Goal: Task Accomplishment & Management: Manage account settings

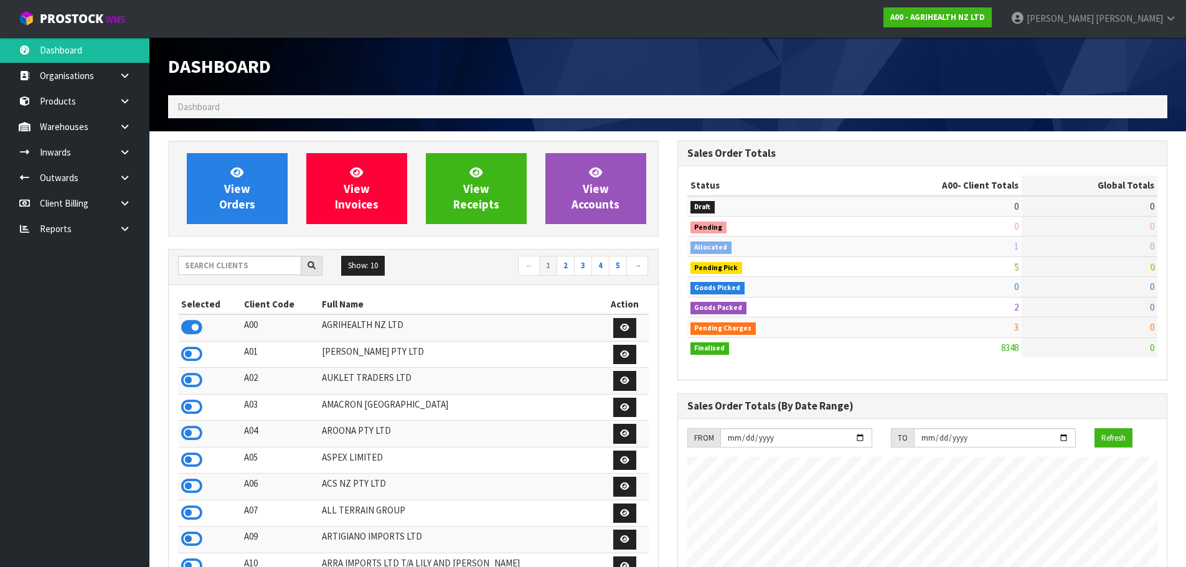
scroll to position [943, 509]
click at [219, 270] on input "text" at bounding box center [239, 265] width 123 height 19
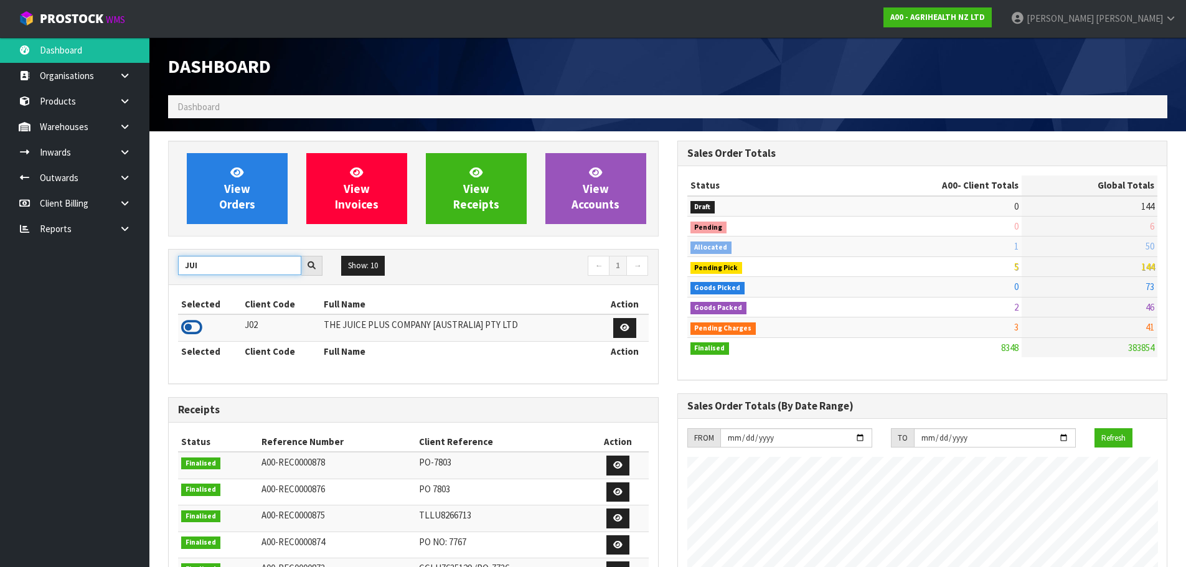
type input "JUI"
click at [195, 322] on icon at bounding box center [191, 327] width 21 height 19
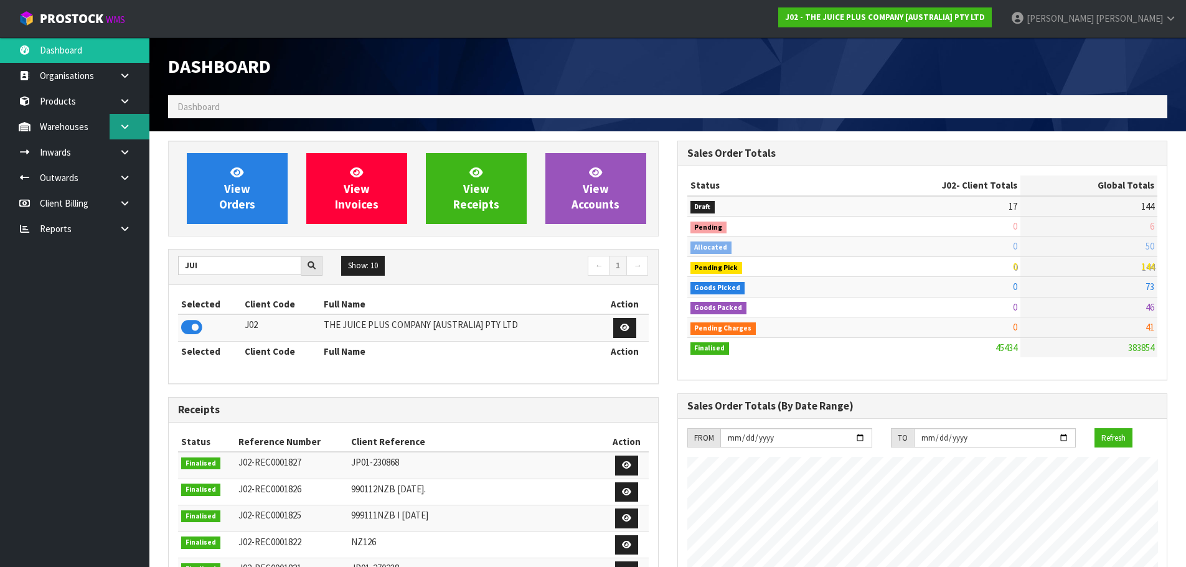
click at [122, 121] on link at bounding box center [130, 127] width 40 height 26
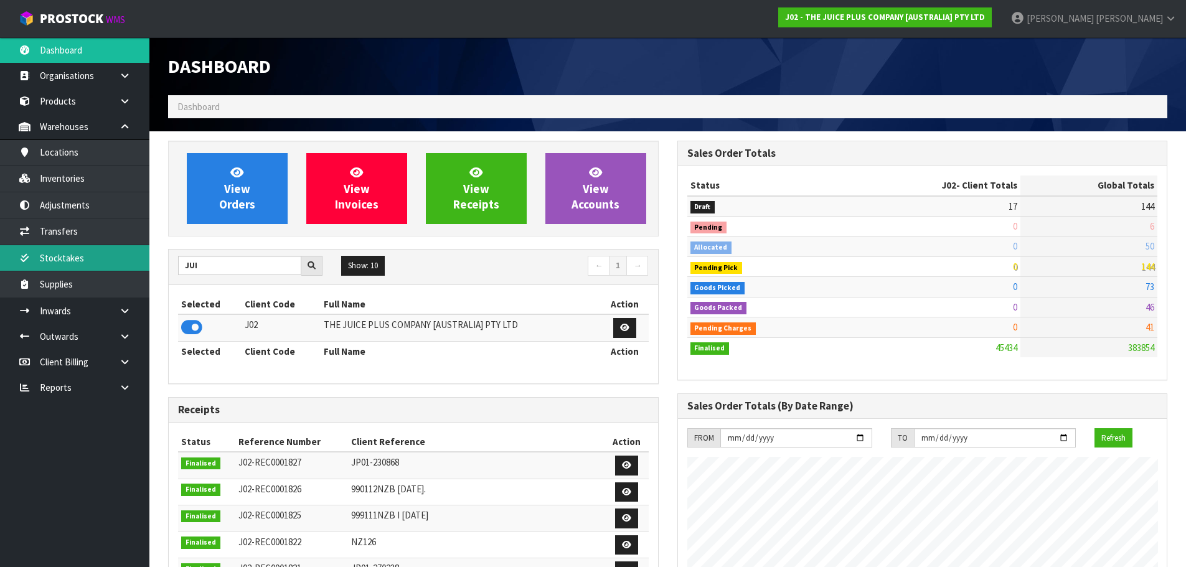
click at [95, 260] on link "Stocktakes" at bounding box center [74, 258] width 149 height 26
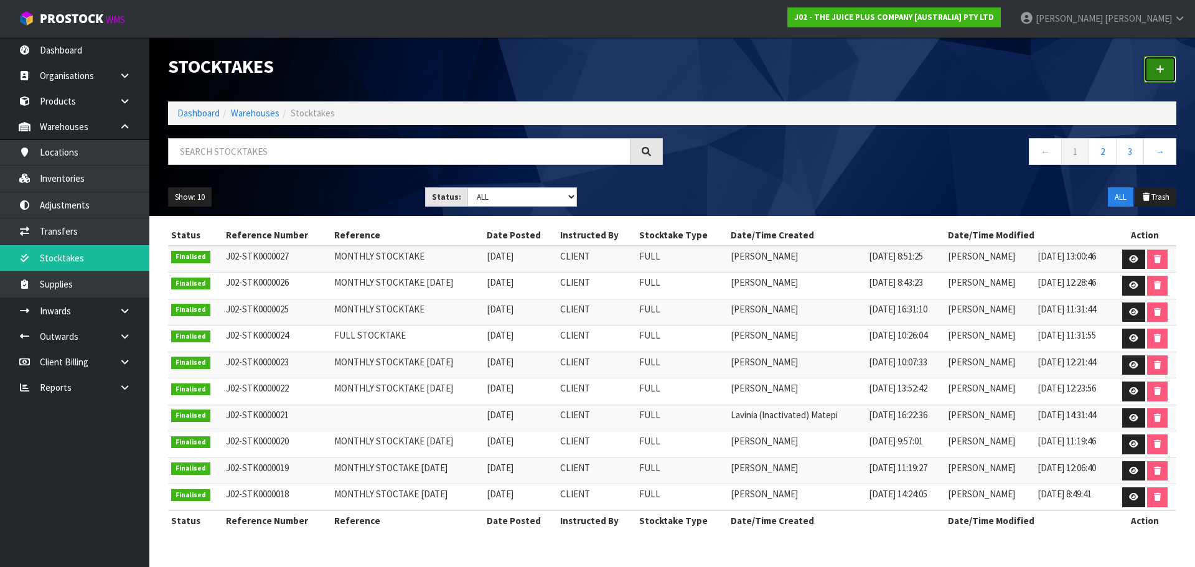
click at [1159, 70] on icon at bounding box center [1160, 69] width 9 height 9
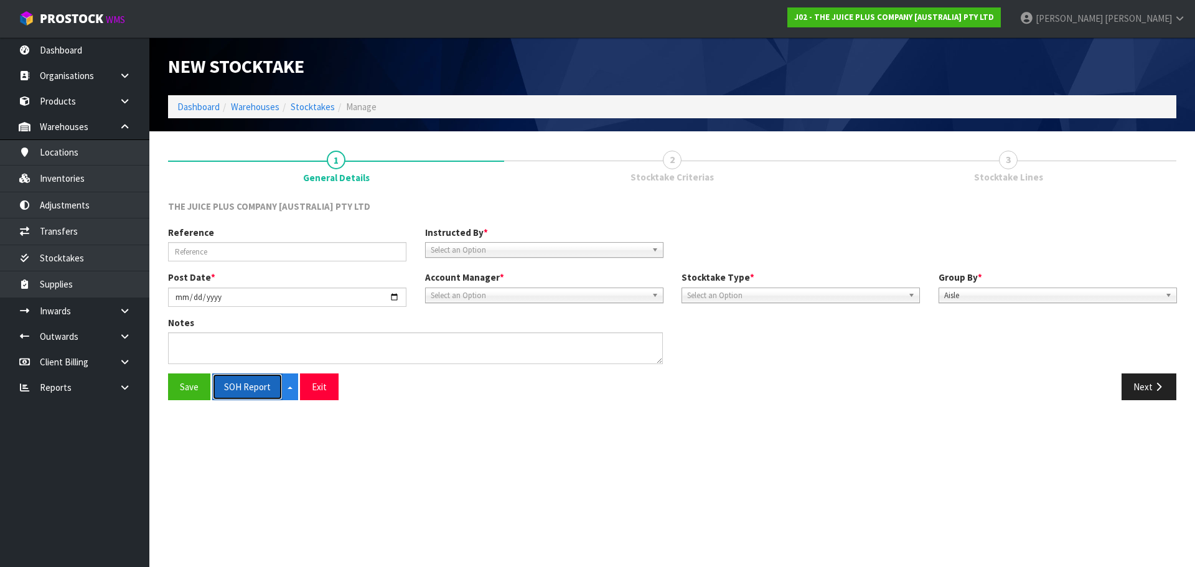
click at [275, 387] on button "SOH Report" at bounding box center [247, 387] width 70 height 27
click at [1157, 385] on icon "button" at bounding box center [1159, 386] width 12 height 9
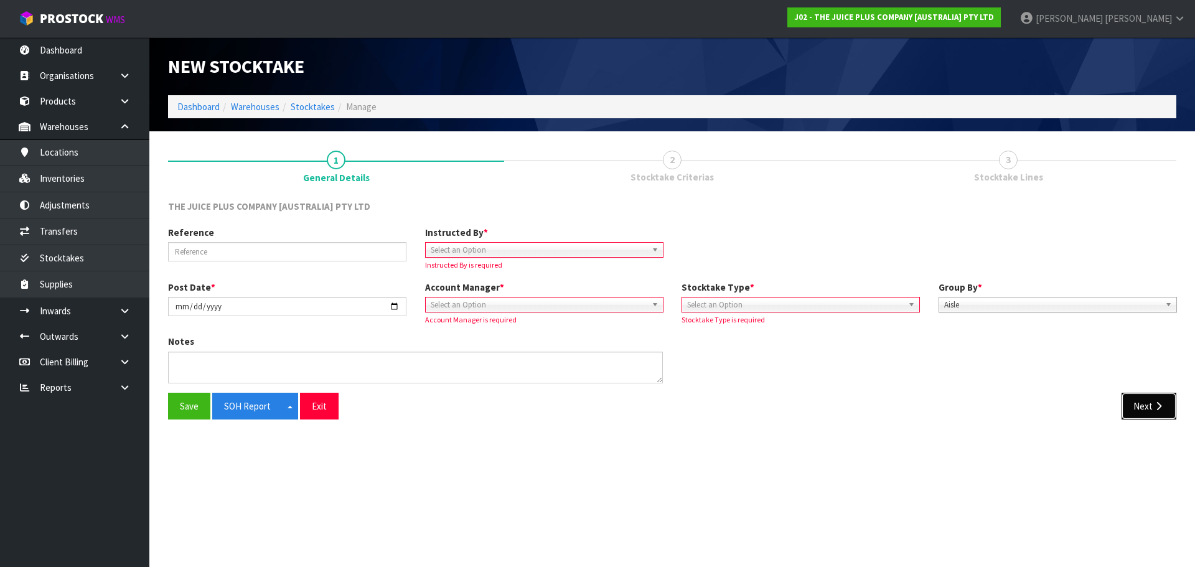
click at [1157, 407] on icon "button" at bounding box center [1159, 406] width 12 height 9
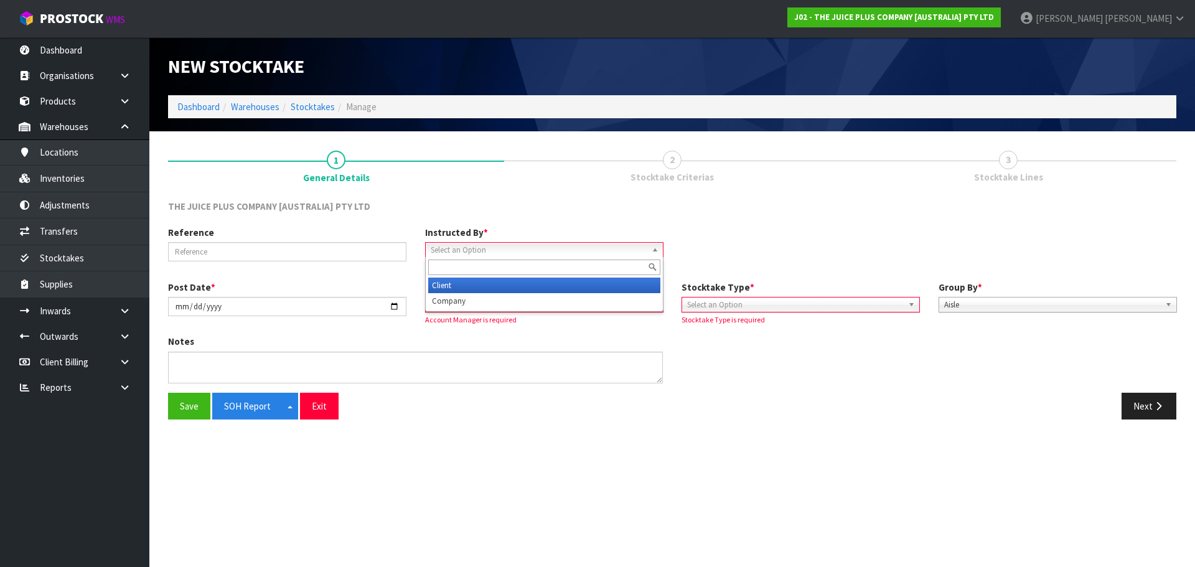
click at [477, 247] on span "Select an Option" at bounding box center [539, 250] width 216 height 15
click at [489, 285] on li "Client" at bounding box center [544, 286] width 232 height 16
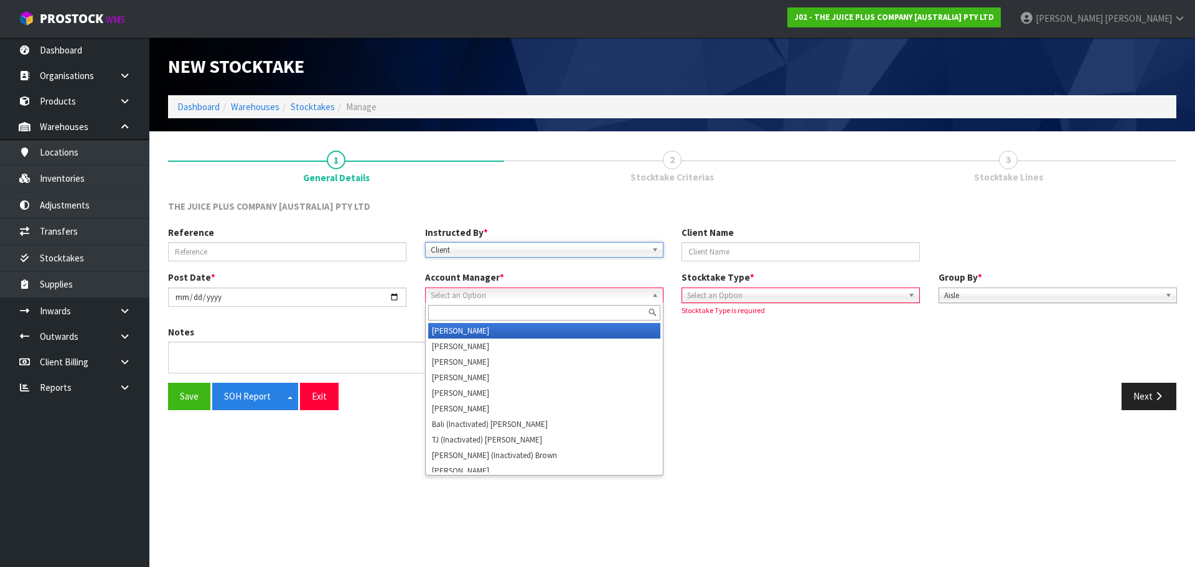
click at [493, 294] on span "Select an Option" at bounding box center [539, 295] width 216 height 15
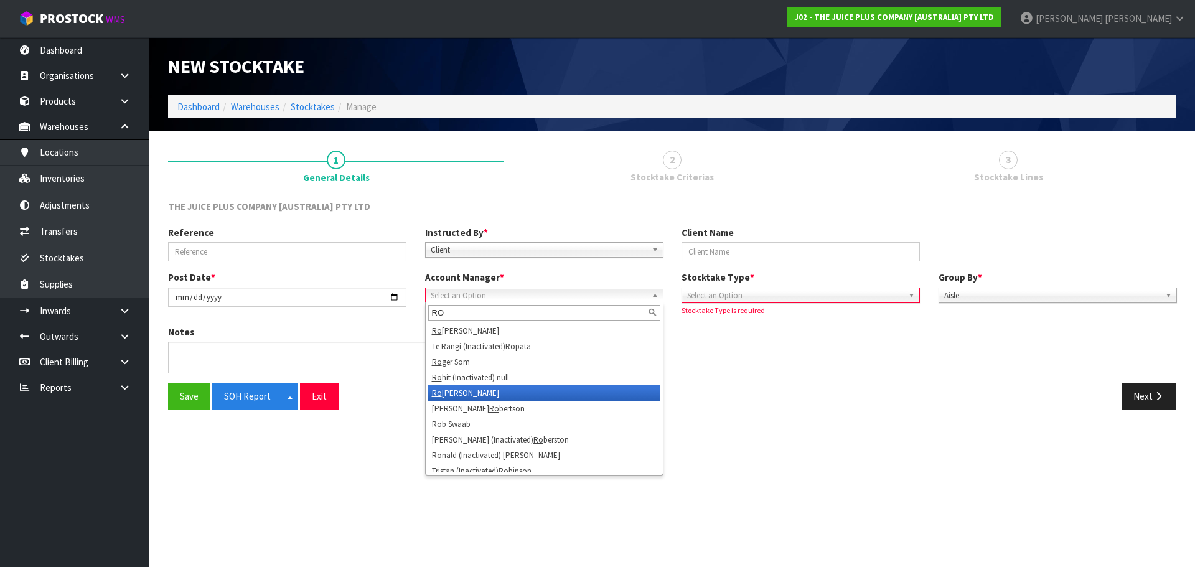
type input "RO"
click at [532, 389] on li "Ro [PERSON_NAME]" at bounding box center [544, 393] width 232 height 16
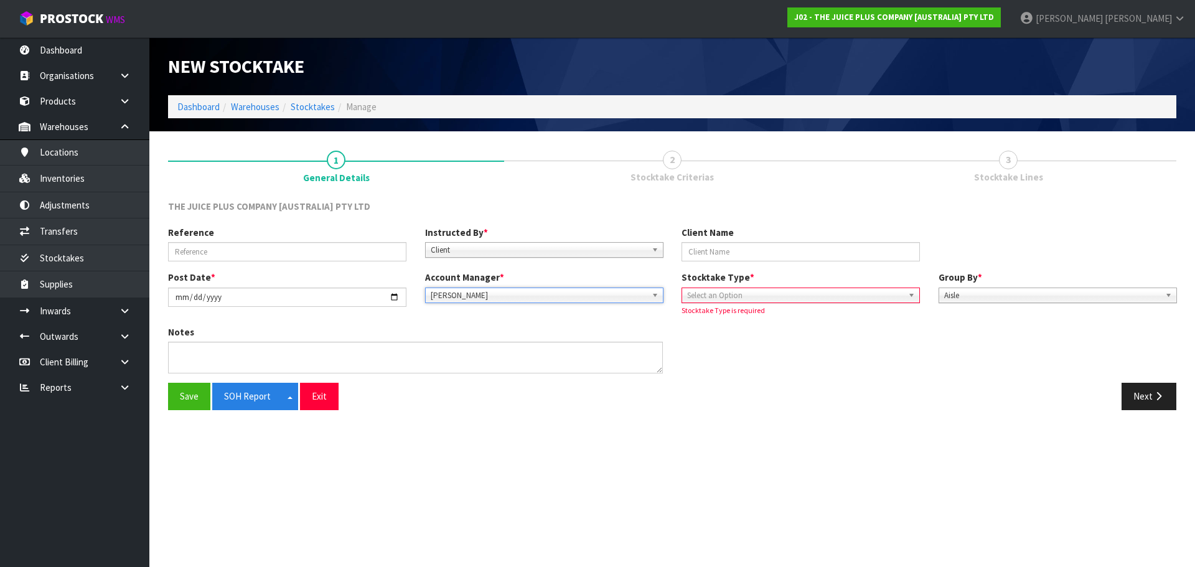
click at [788, 290] on span "Select an Option" at bounding box center [795, 295] width 216 height 15
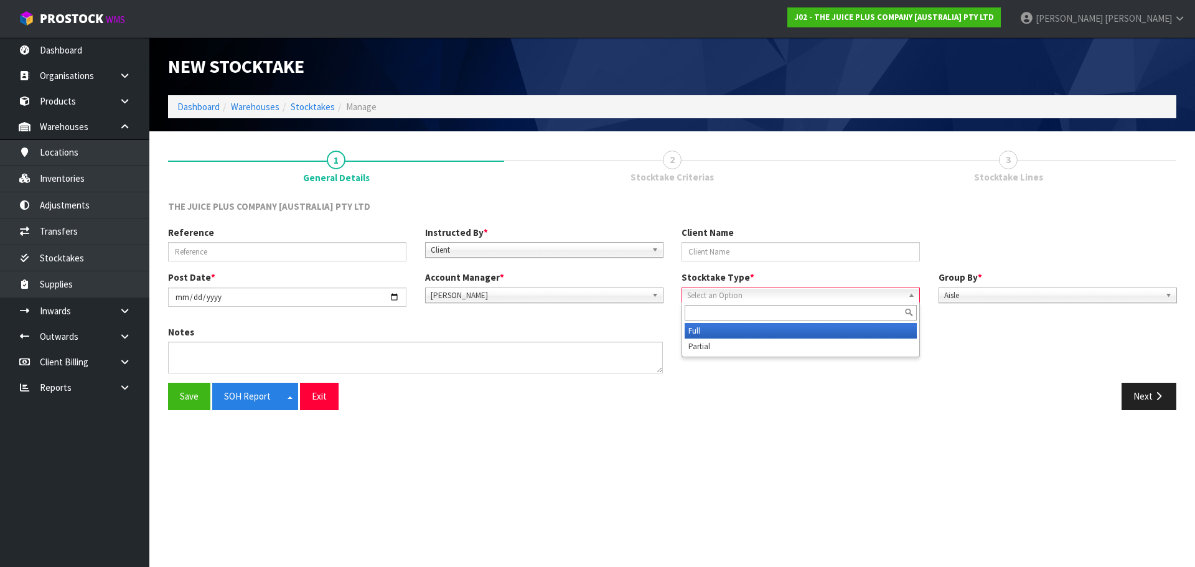
click at [796, 333] on li "Full" at bounding box center [801, 331] width 232 height 16
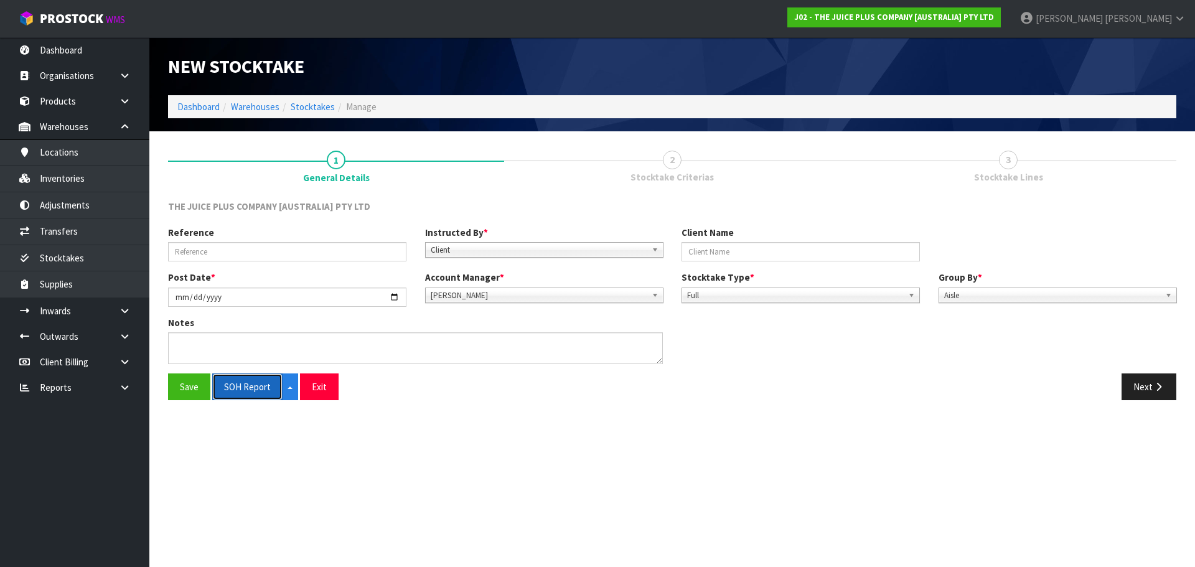
click at [265, 390] on button "SOH Report" at bounding box center [247, 387] width 70 height 27
click at [1161, 390] on icon "button" at bounding box center [1159, 386] width 12 height 9
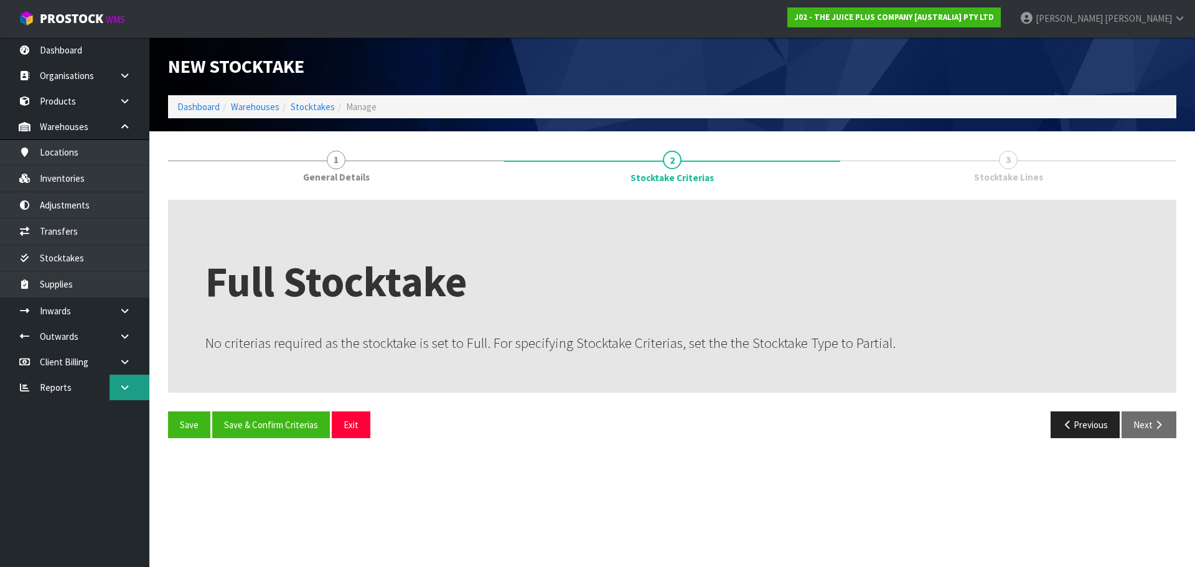
click at [115, 392] on link at bounding box center [130, 388] width 40 height 26
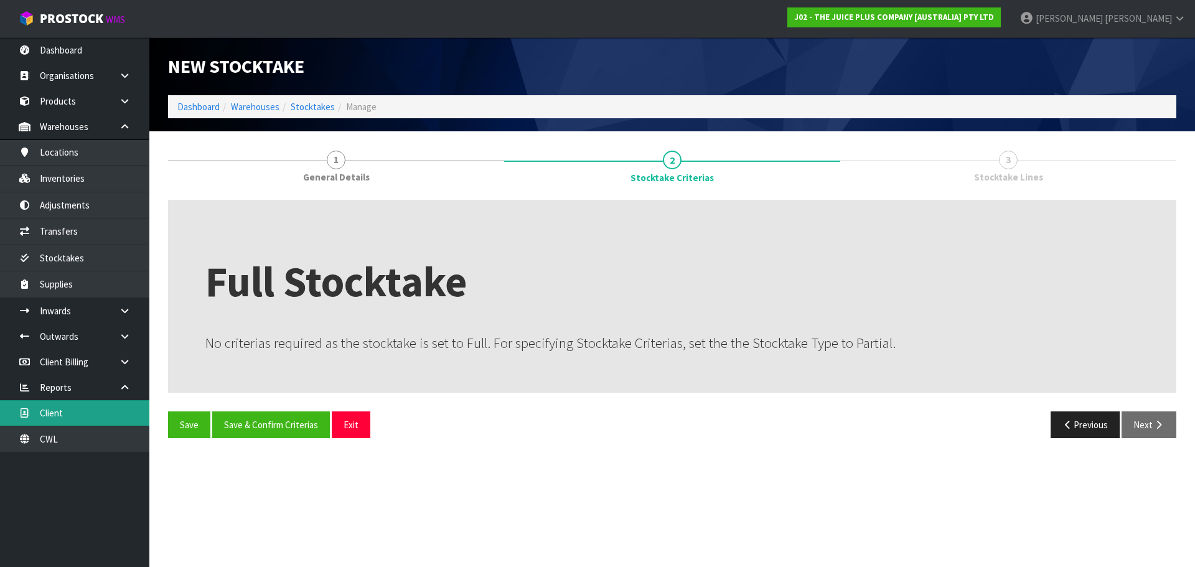
click at [109, 423] on link "Client" at bounding box center [74, 413] width 149 height 26
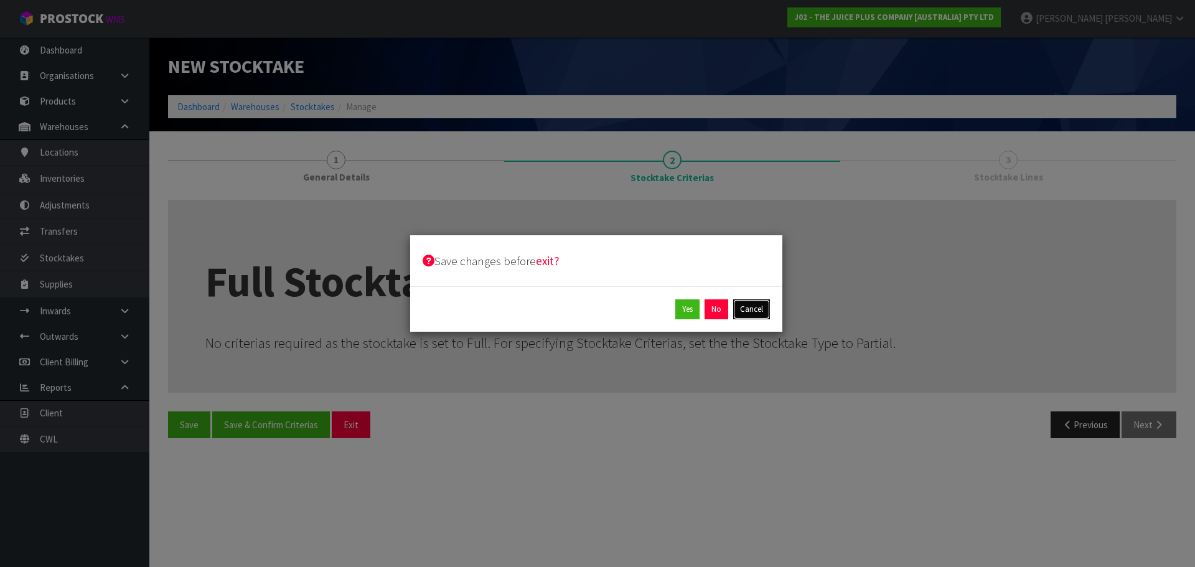
click at [758, 313] on button "Cancel" at bounding box center [751, 309] width 37 height 20
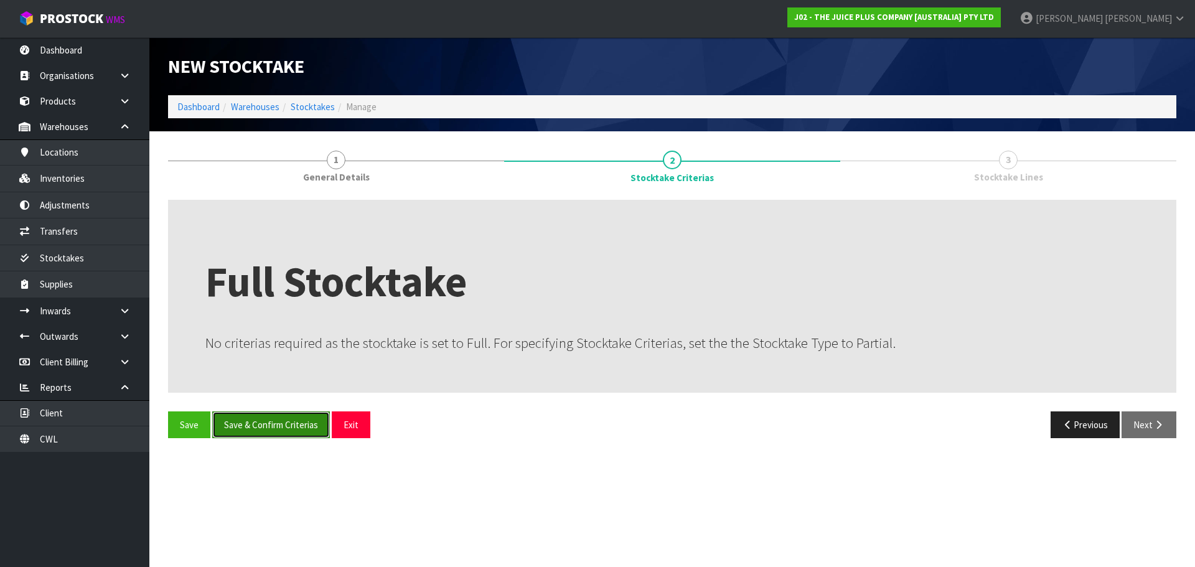
click at [300, 420] on button "Save & Confirm Criterias" at bounding box center [271, 425] width 118 height 27
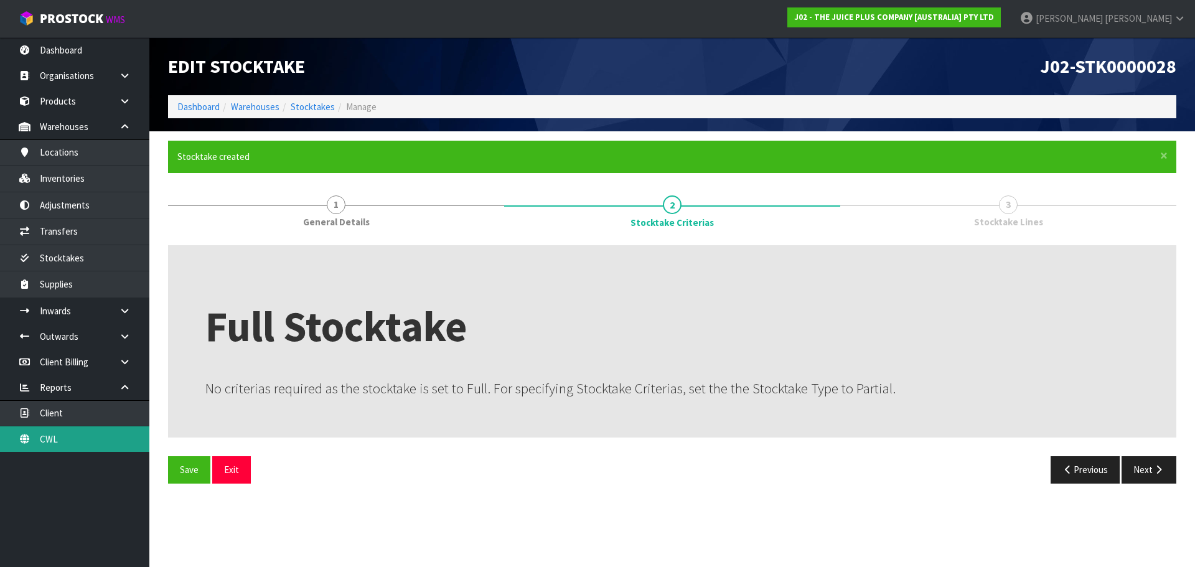
click at [108, 438] on link "CWL" at bounding box center [74, 440] width 149 height 26
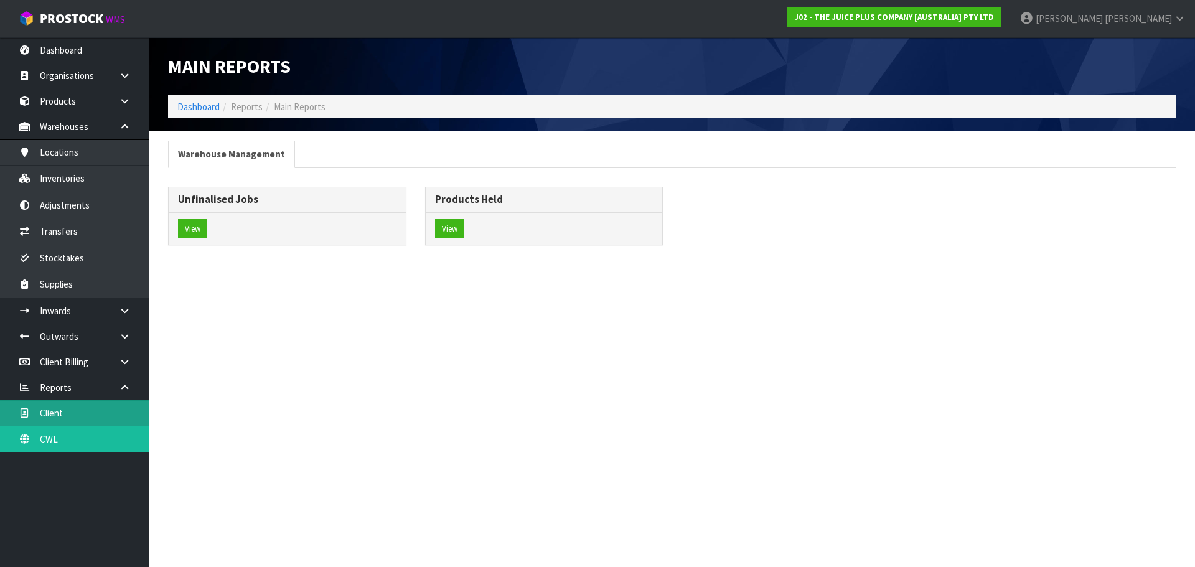
click at [75, 417] on link "Client" at bounding box center [74, 413] width 149 height 26
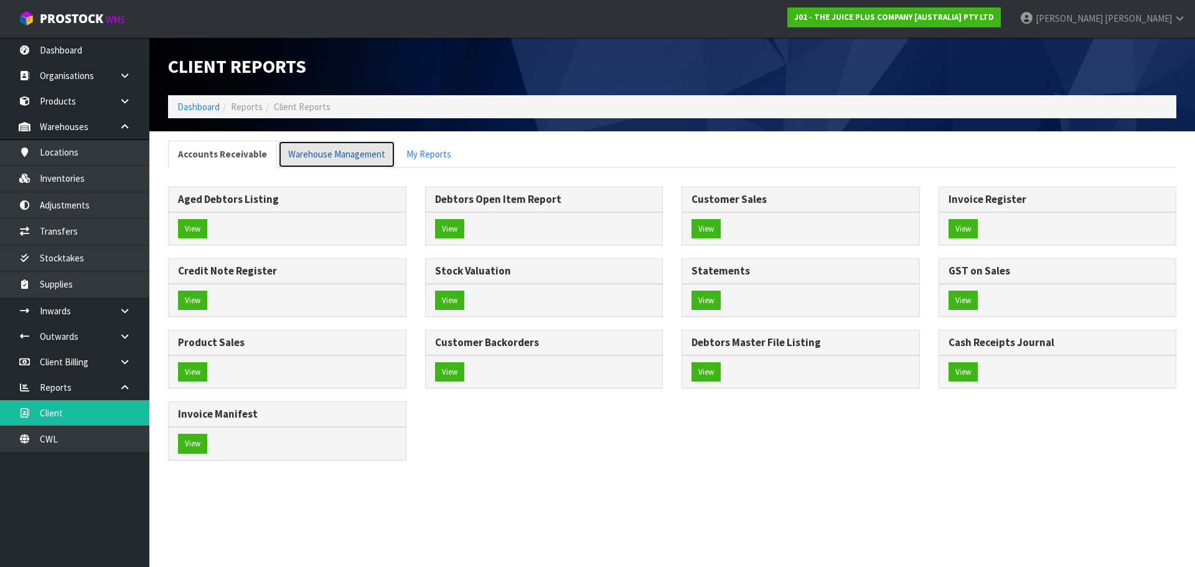
click at [296, 153] on link "Warehouse Management" at bounding box center [336, 154] width 117 height 27
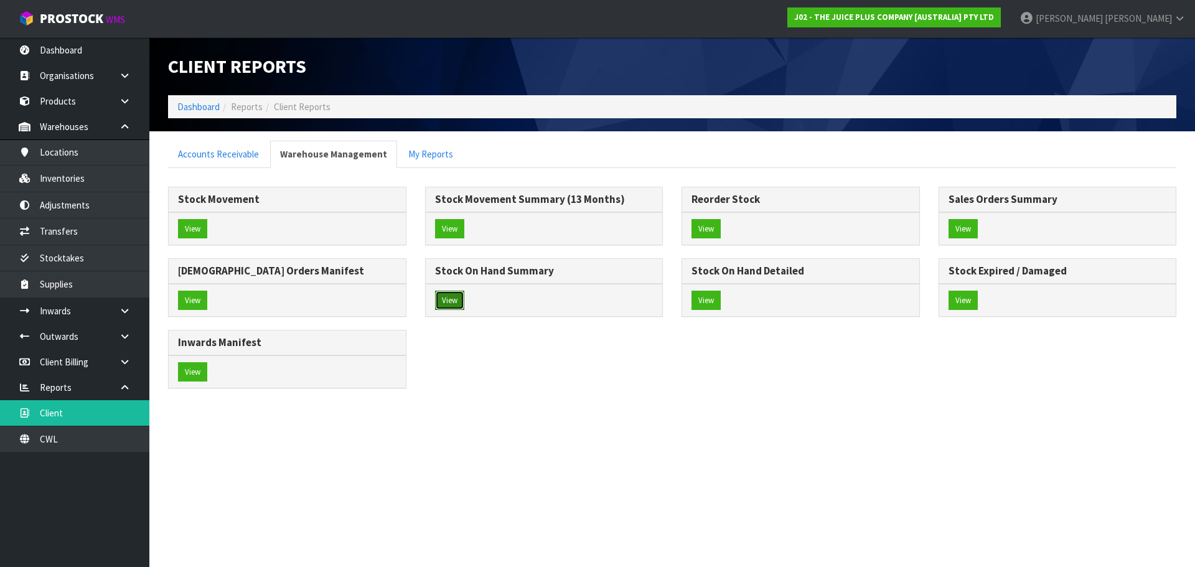
click at [461, 301] on button "View" at bounding box center [449, 301] width 29 height 20
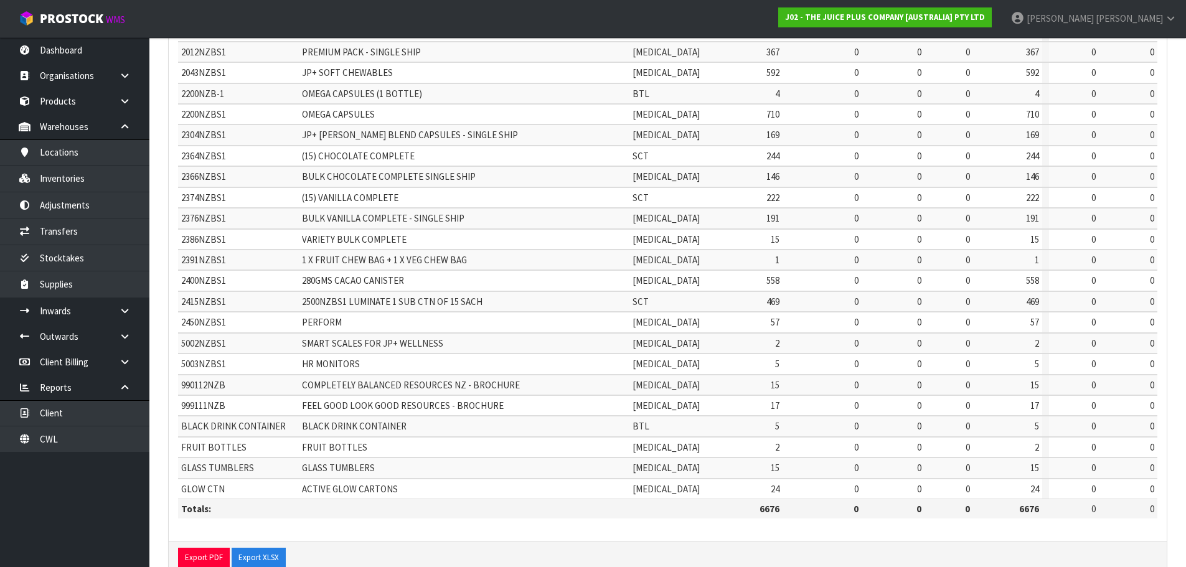
scroll to position [296, 0]
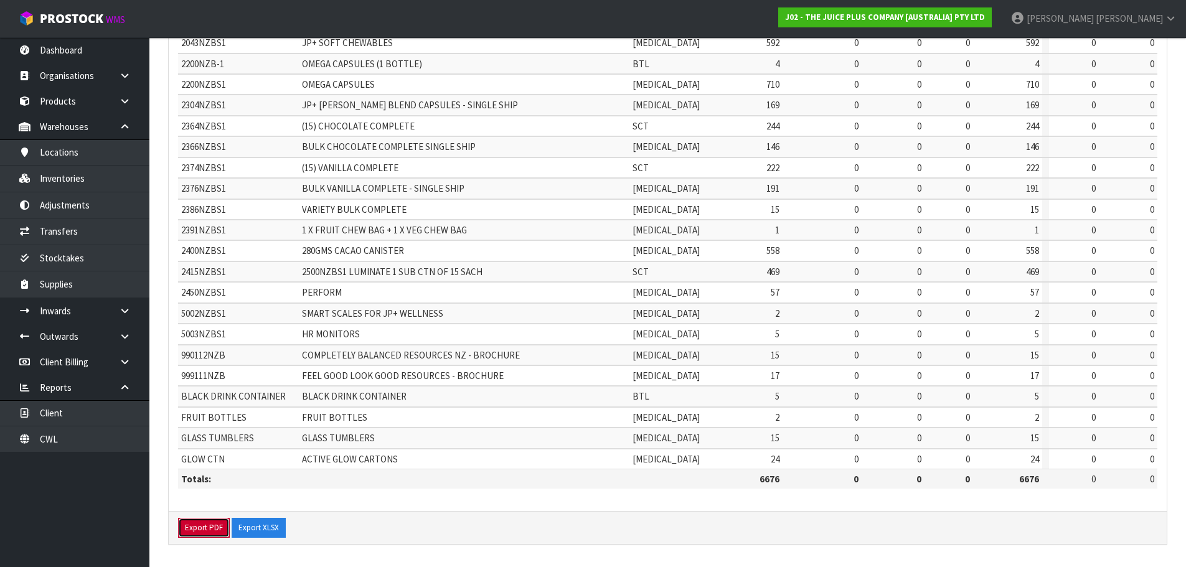
click at [196, 527] on button "Export PDF" at bounding box center [204, 528] width 52 height 20
click at [262, 524] on button "Export XLSX" at bounding box center [259, 528] width 54 height 20
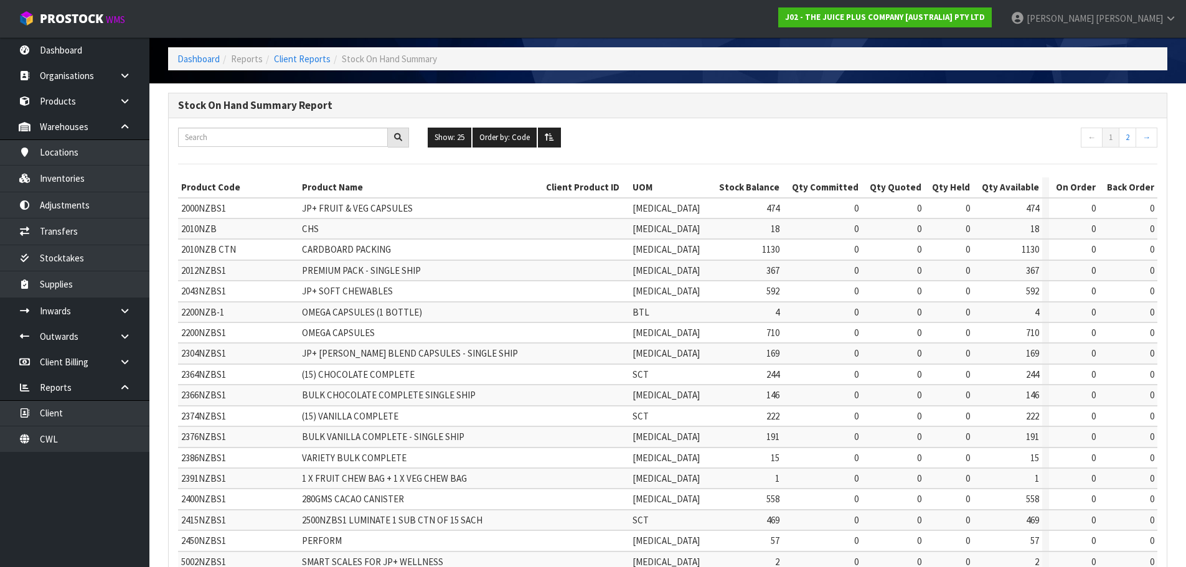
scroll to position [47, 0]
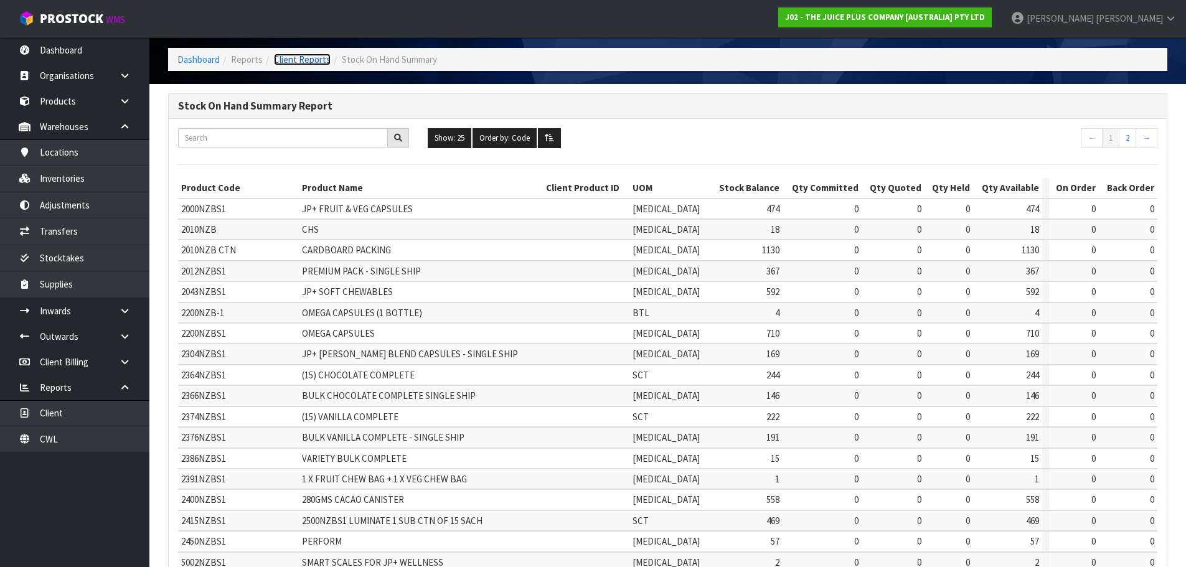
click at [301, 60] on link "Client Reports" at bounding box center [302, 60] width 57 height 12
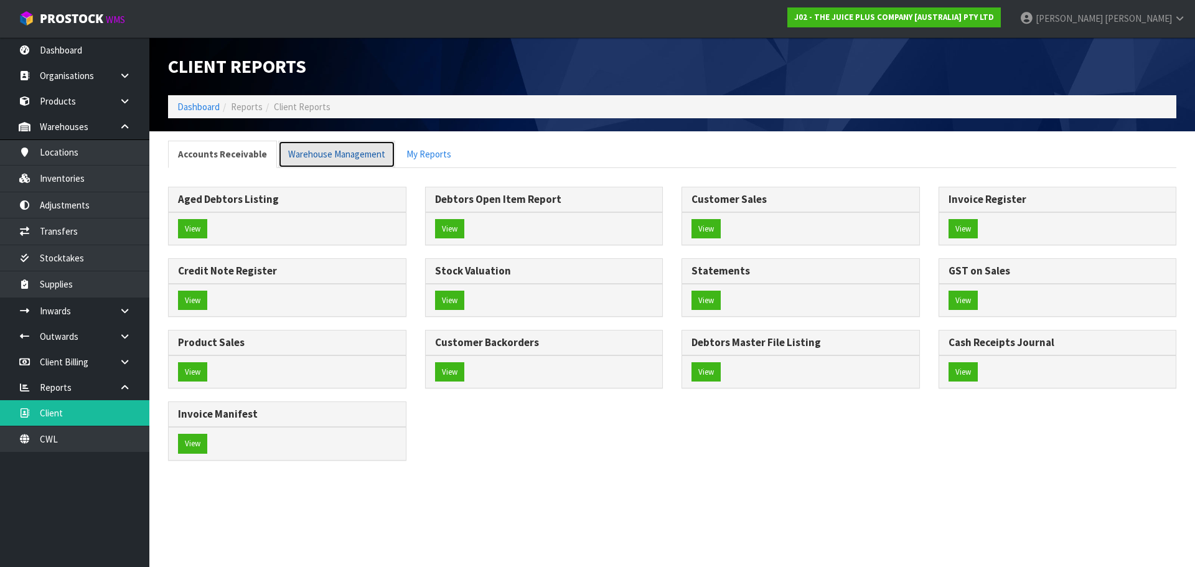
click at [364, 159] on link "Warehouse Management" at bounding box center [336, 154] width 117 height 27
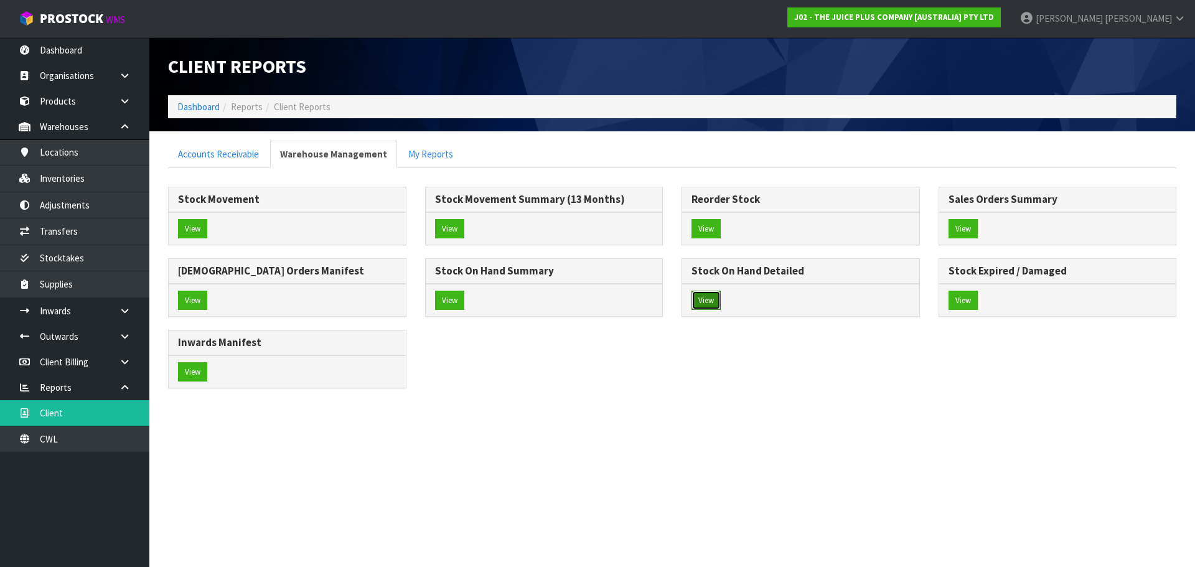
click at [715, 306] on button "View" at bounding box center [706, 301] width 29 height 20
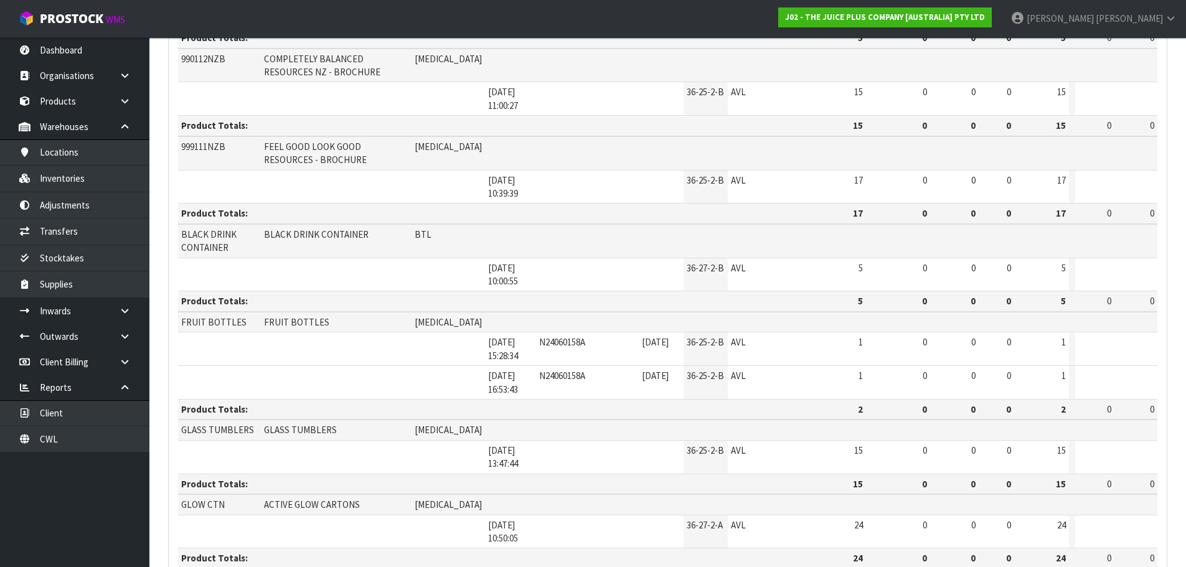
scroll to position [2164, 0]
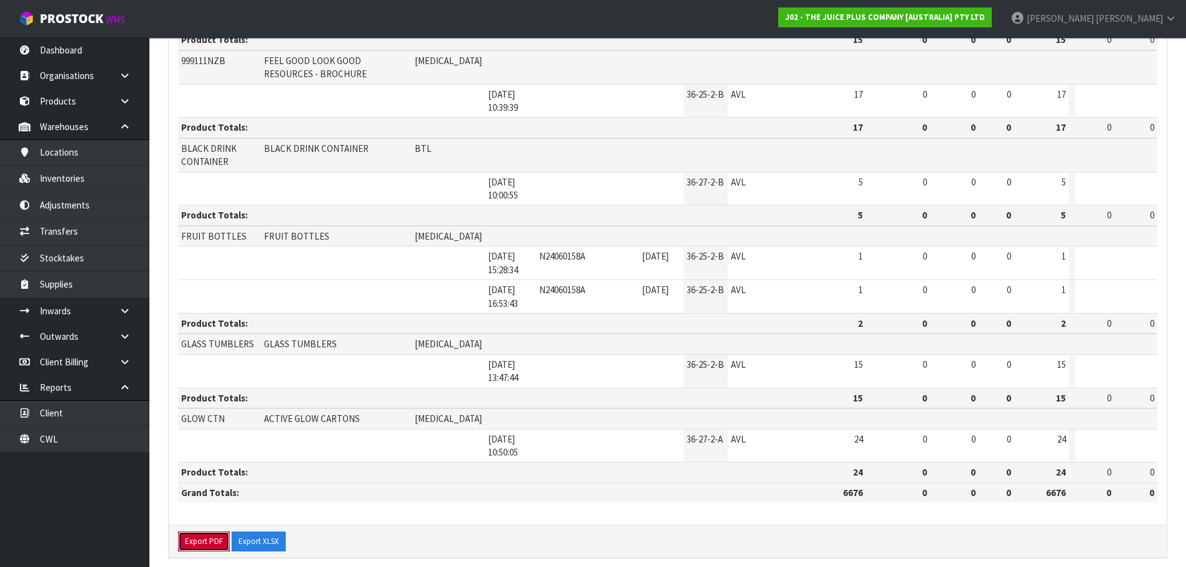
click at [214, 532] on button "Export PDF" at bounding box center [204, 542] width 52 height 20
click at [269, 532] on button "Export XLSX" at bounding box center [259, 542] width 54 height 20
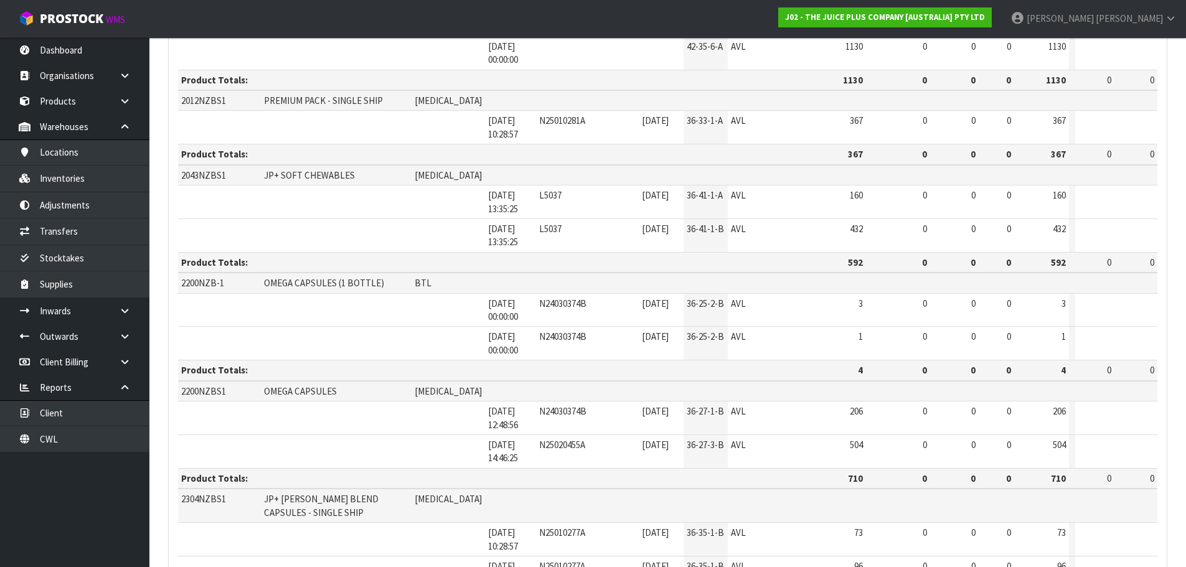
scroll to position [420, 0]
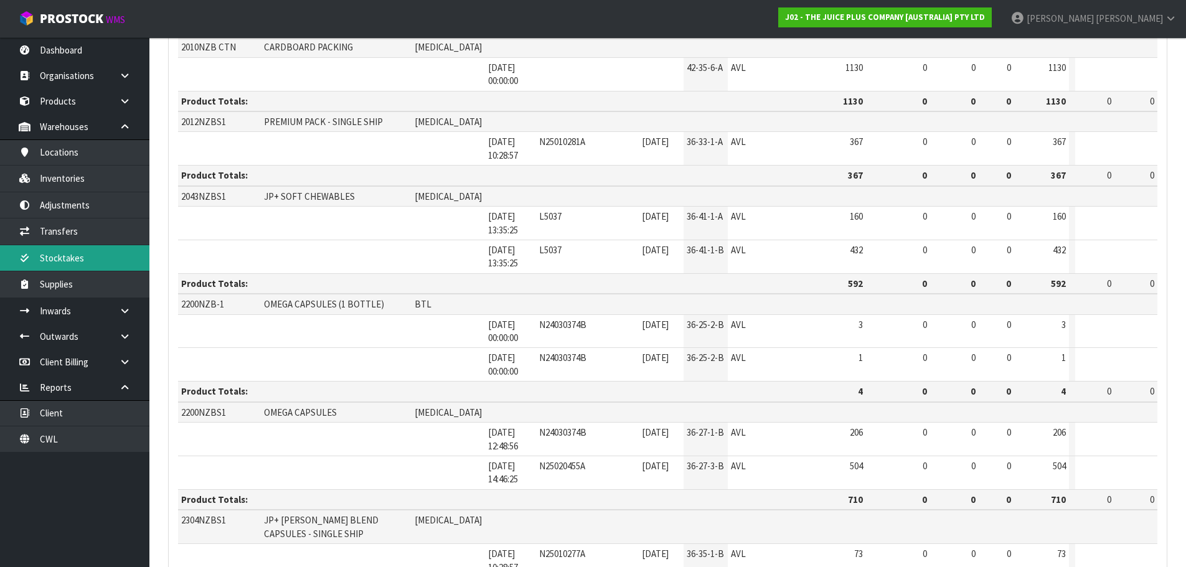
click at [98, 257] on link "Stocktakes" at bounding box center [74, 258] width 149 height 26
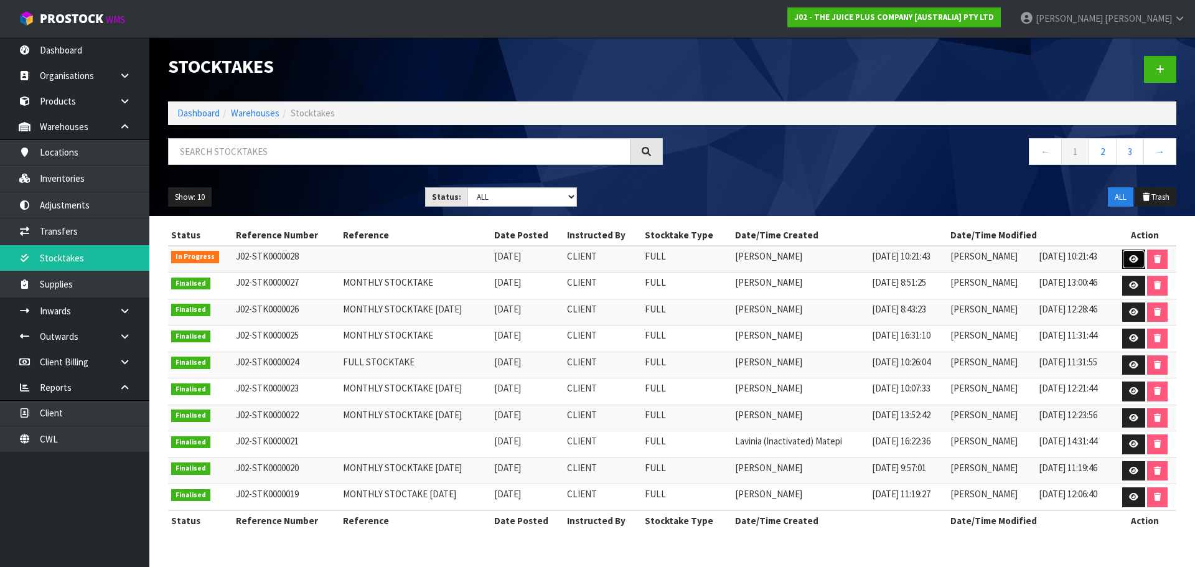
click at [1138, 260] on icon at bounding box center [1133, 259] width 9 height 8
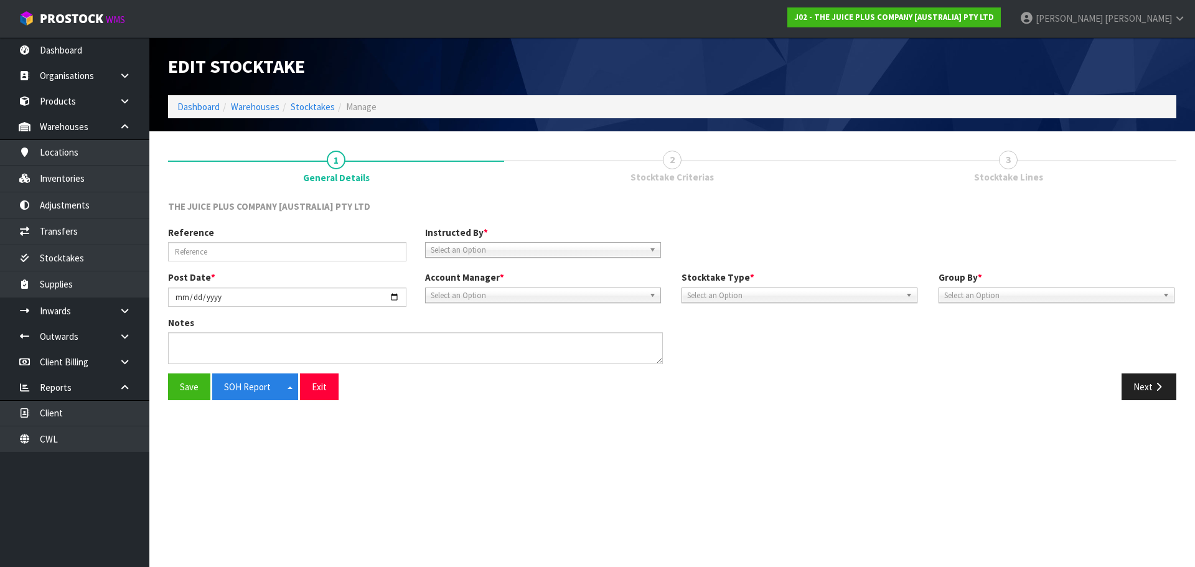
type input "[DATE]"
click at [1142, 393] on button "Next" at bounding box center [1149, 387] width 55 height 27
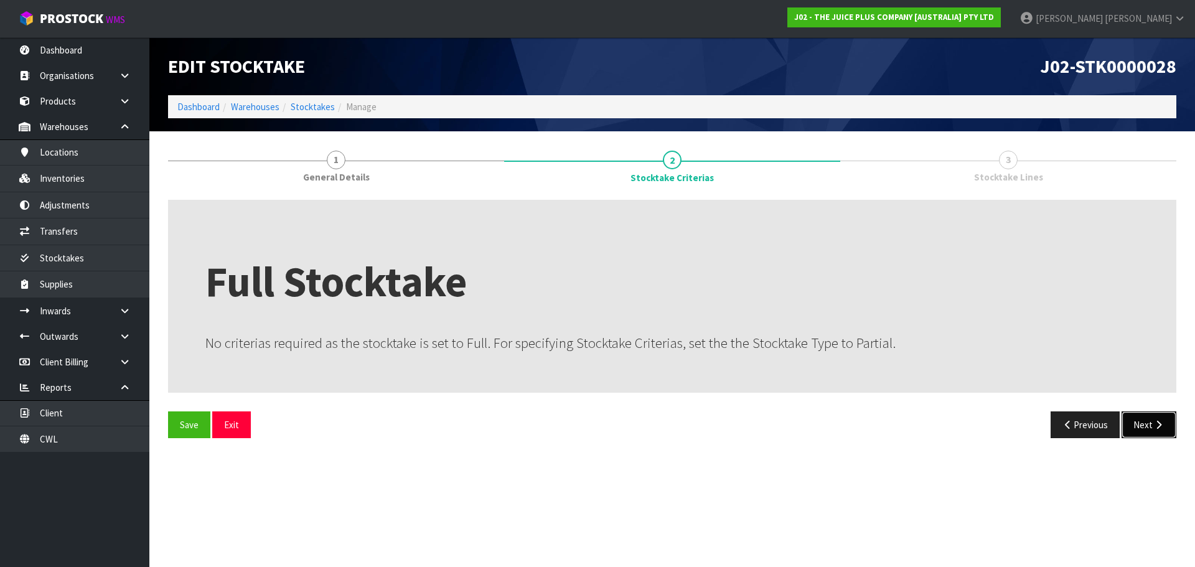
click at [1160, 427] on icon "button" at bounding box center [1159, 424] width 12 height 9
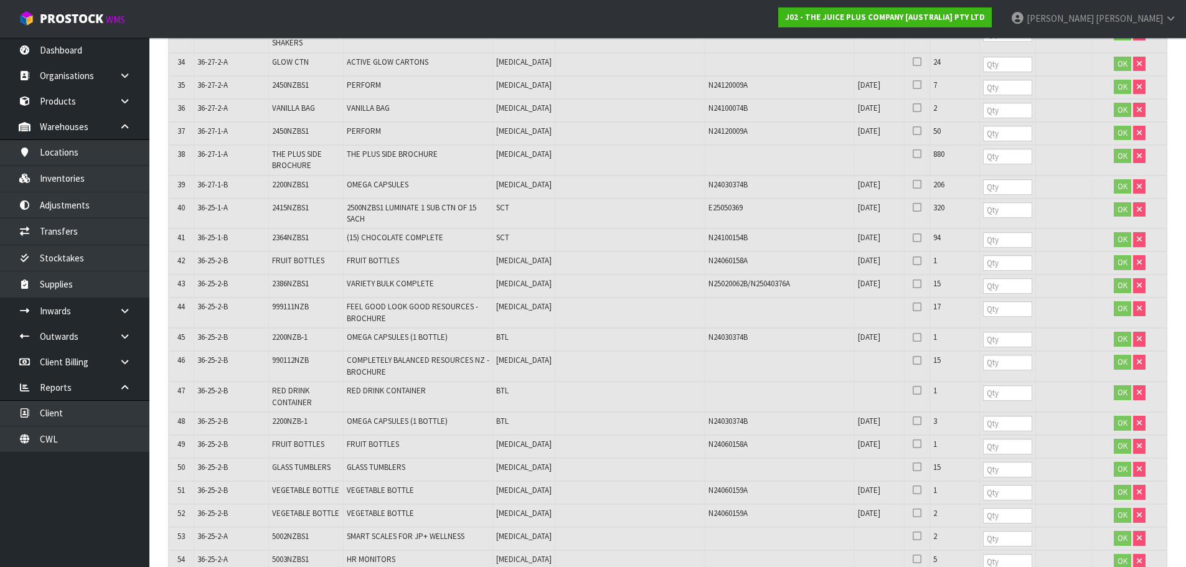
scroll to position [1411, 0]
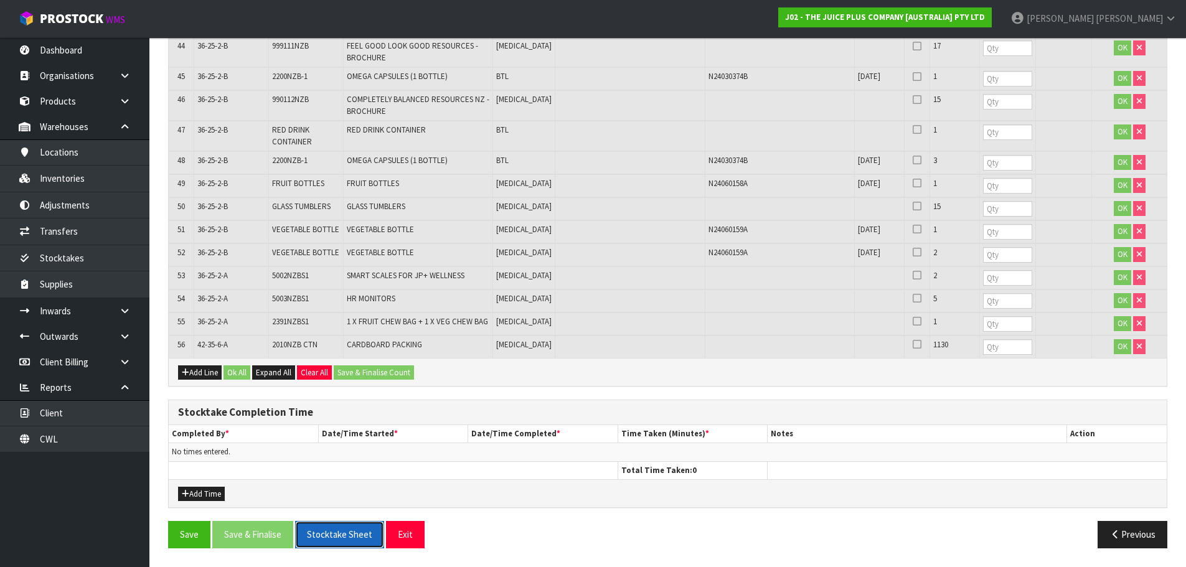
click at [345, 542] on button "Stocktake Sheet" at bounding box center [339, 534] width 89 height 27
